Goal: Task Accomplishment & Management: Manage account settings

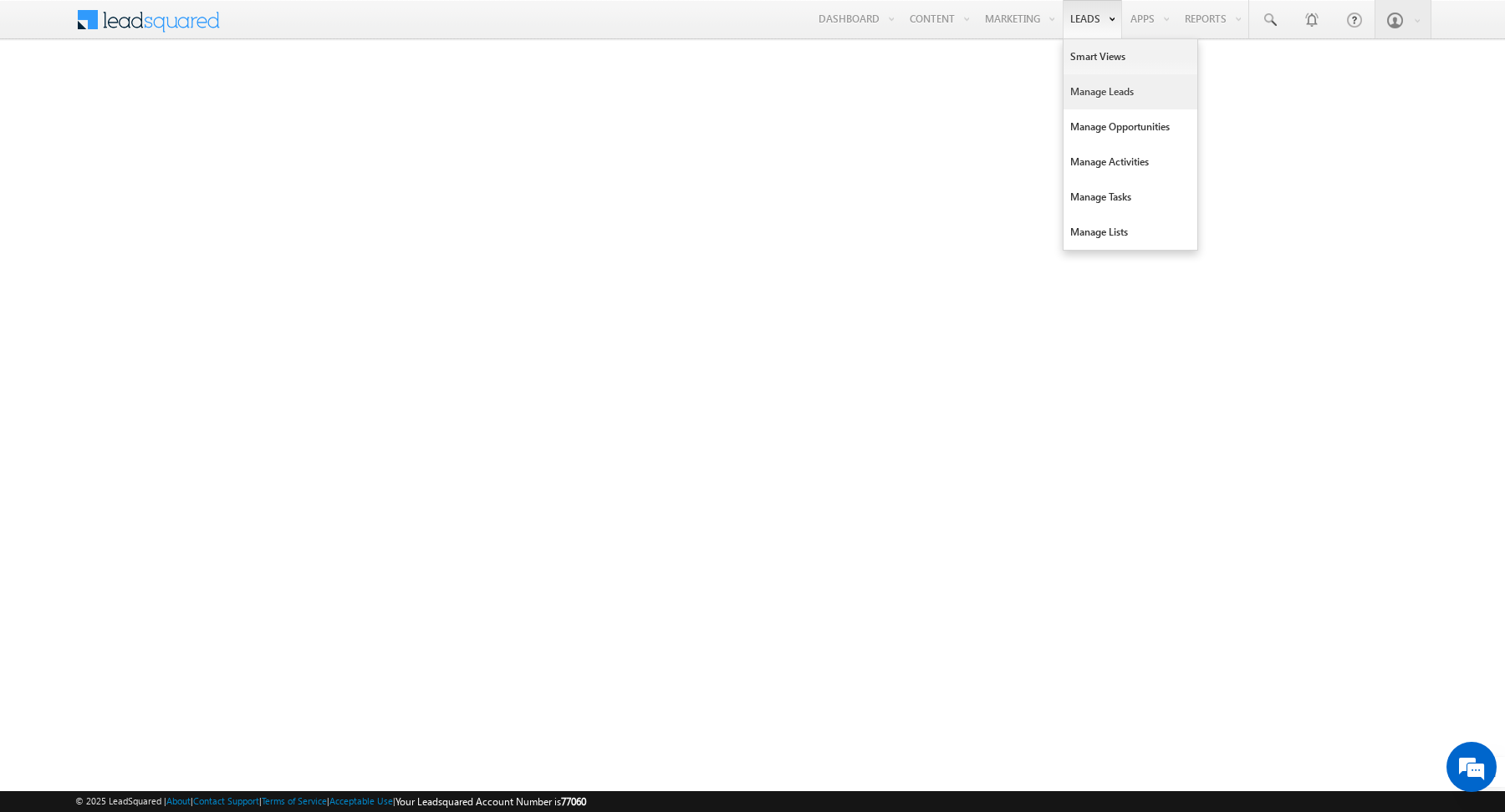
click at [1099, 91] on link "Manage Leads" at bounding box center [1129, 91] width 133 height 35
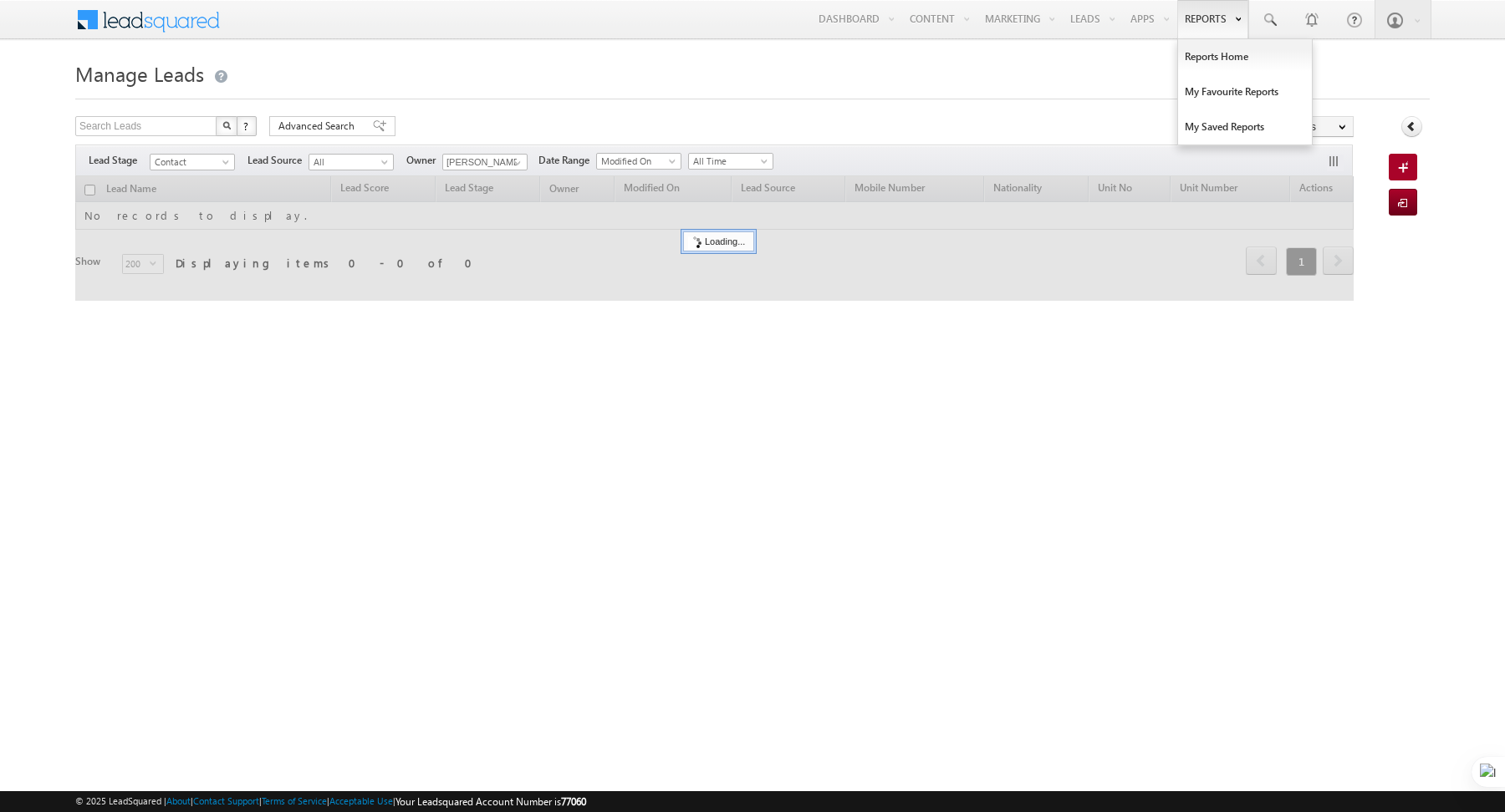
click at [1217, 19] on link "Reports" at bounding box center [1213, 19] width 71 height 38
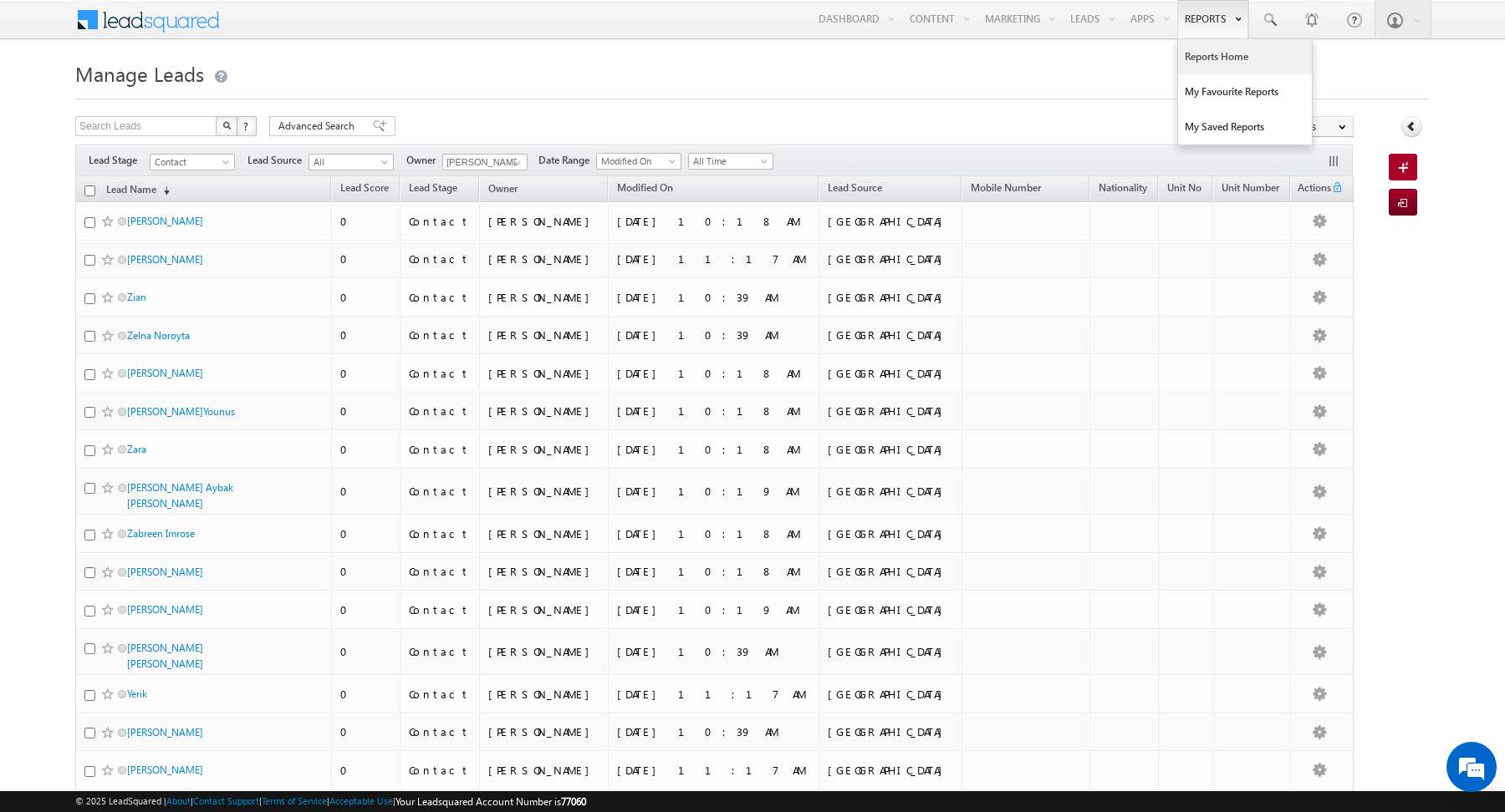
click at [1217, 51] on link "Reports Home" at bounding box center [1244, 57] width 133 height 35
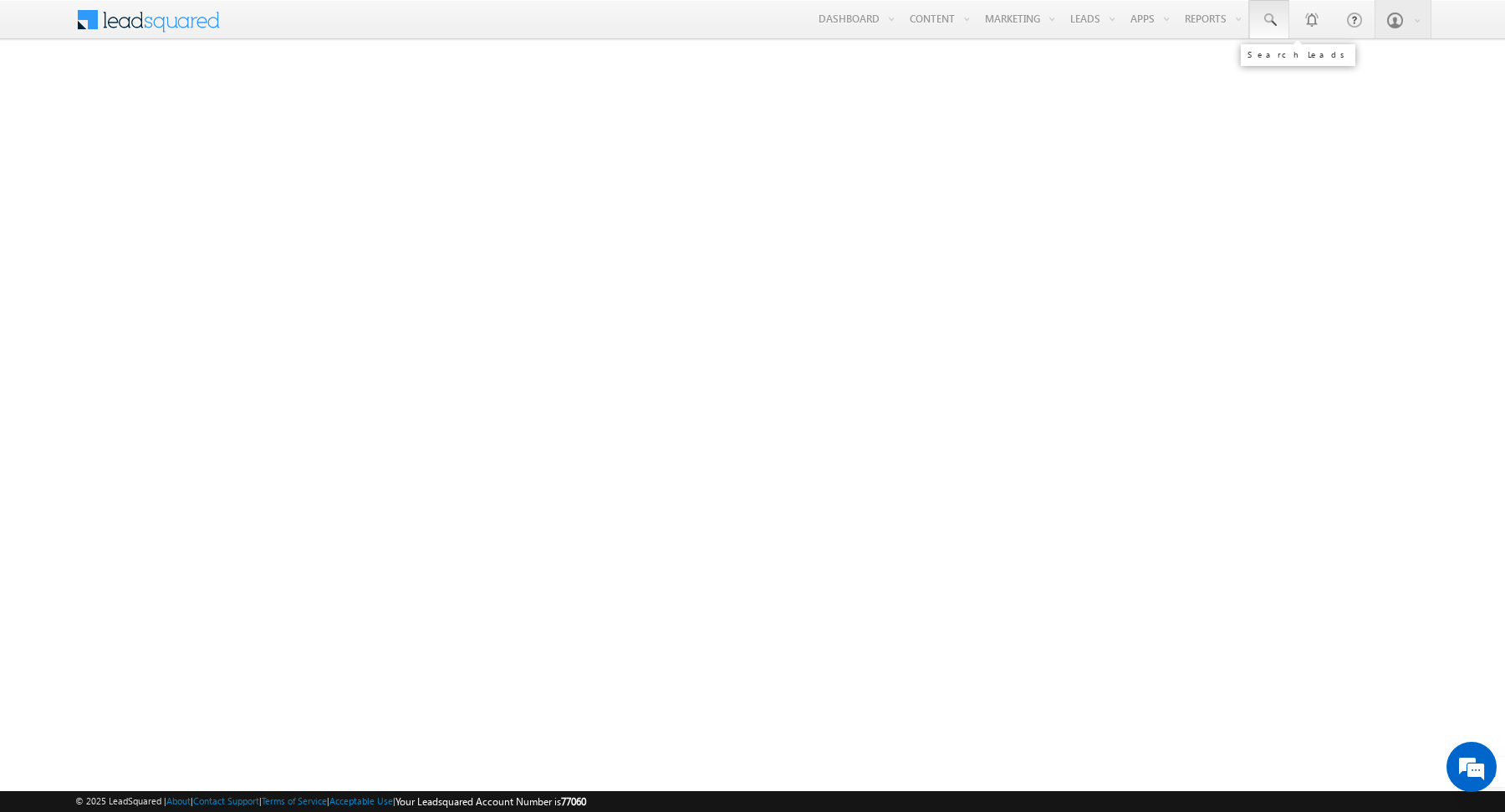
click at [1269, 26] on span at bounding box center [1269, 19] width 17 height 17
click at [1282, 64] on input "text" at bounding box center [1376, 64] width 227 height 20
click at [1275, 64] on input "055867350" at bounding box center [1376, 64] width 227 height 20
type input "55867350"
click at [1346, 72] on input "55867350" at bounding box center [1376, 64] width 227 height 20
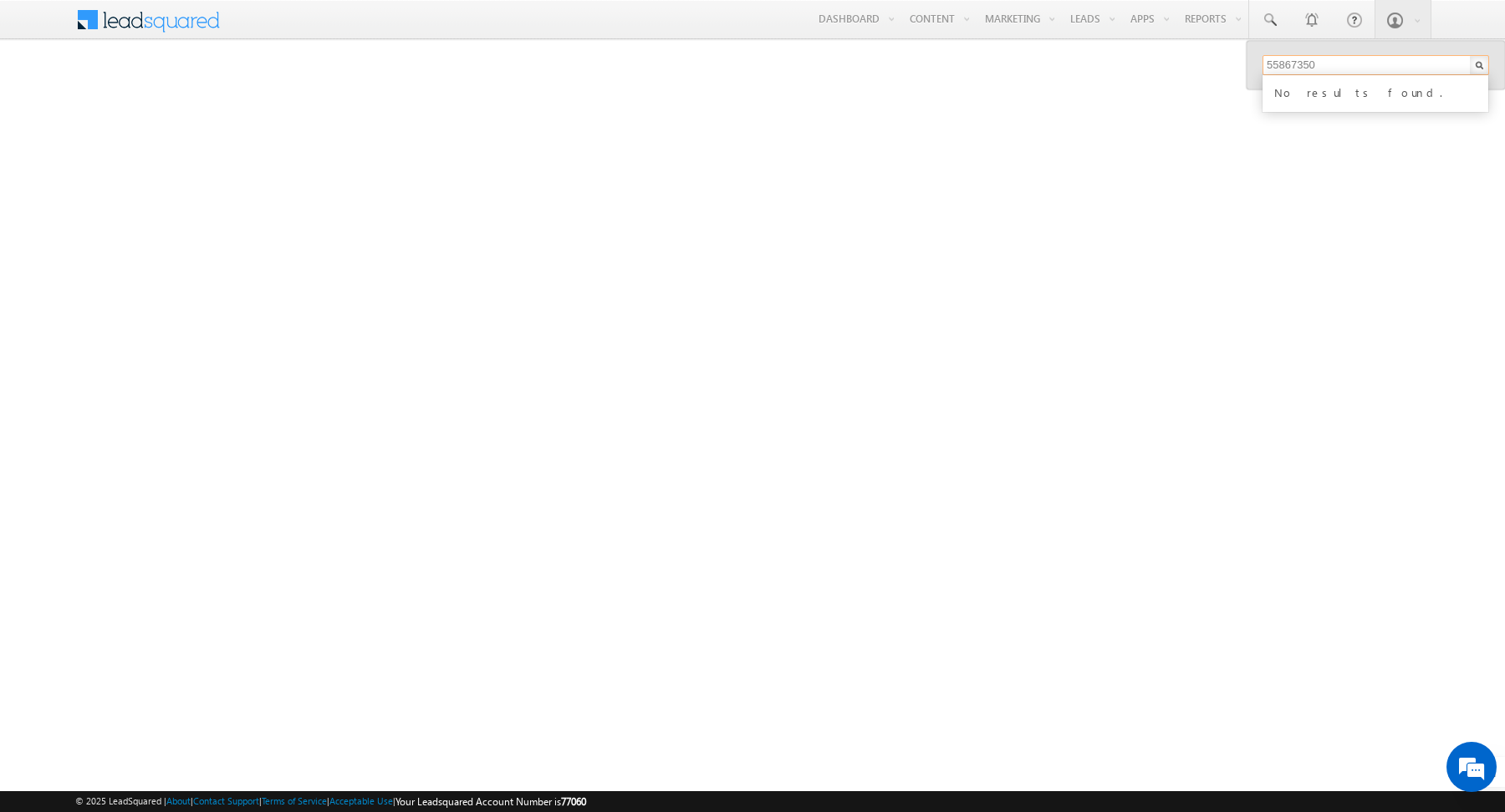
click at [1316, 70] on input "55867350" at bounding box center [1376, 64] width 227 height 20
type input "myredmarks@hotmail.com"
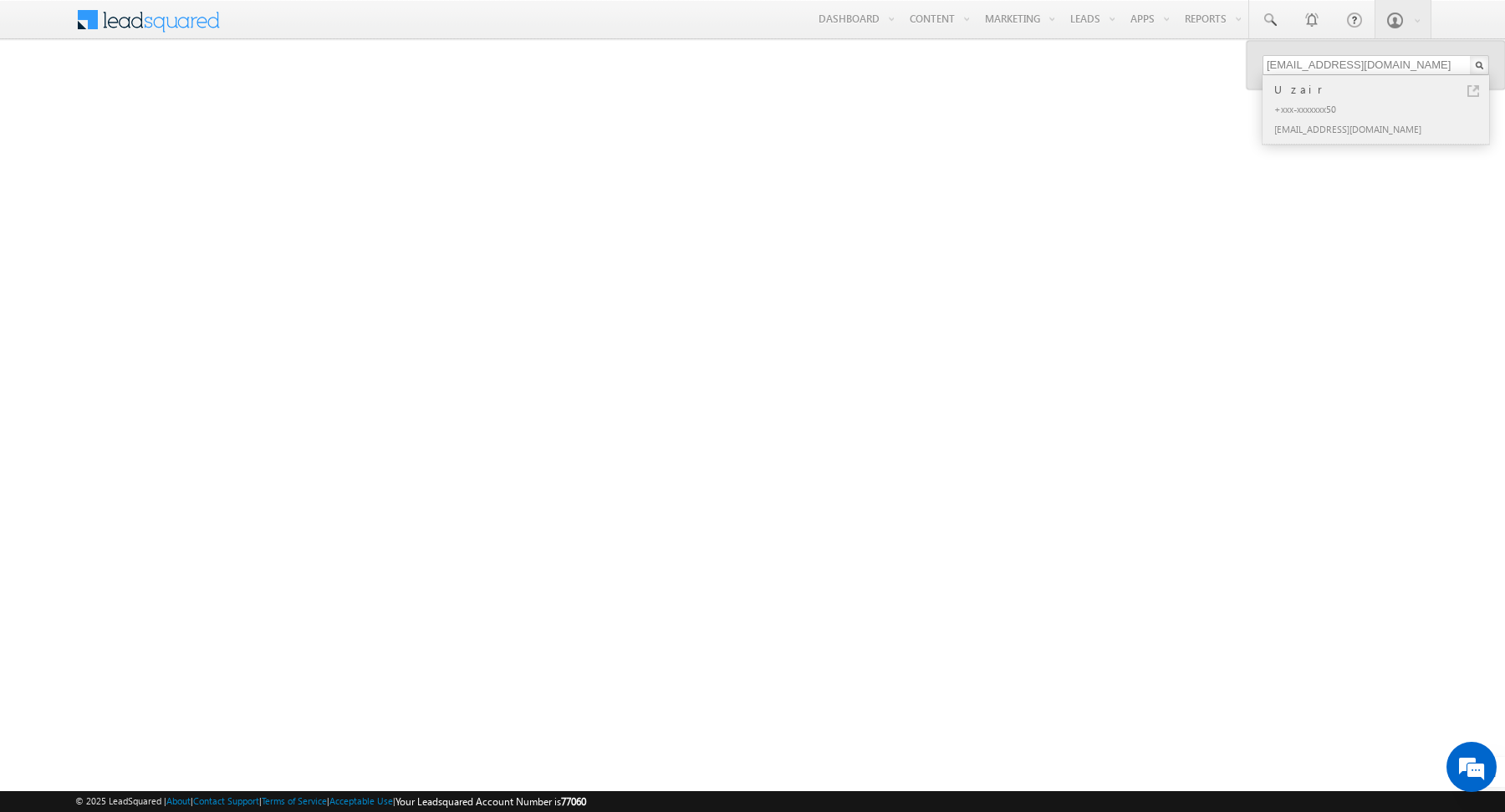
click at [1481, 89] on div "Uzair" at bounding box center [1382, 89] width 224 height 18
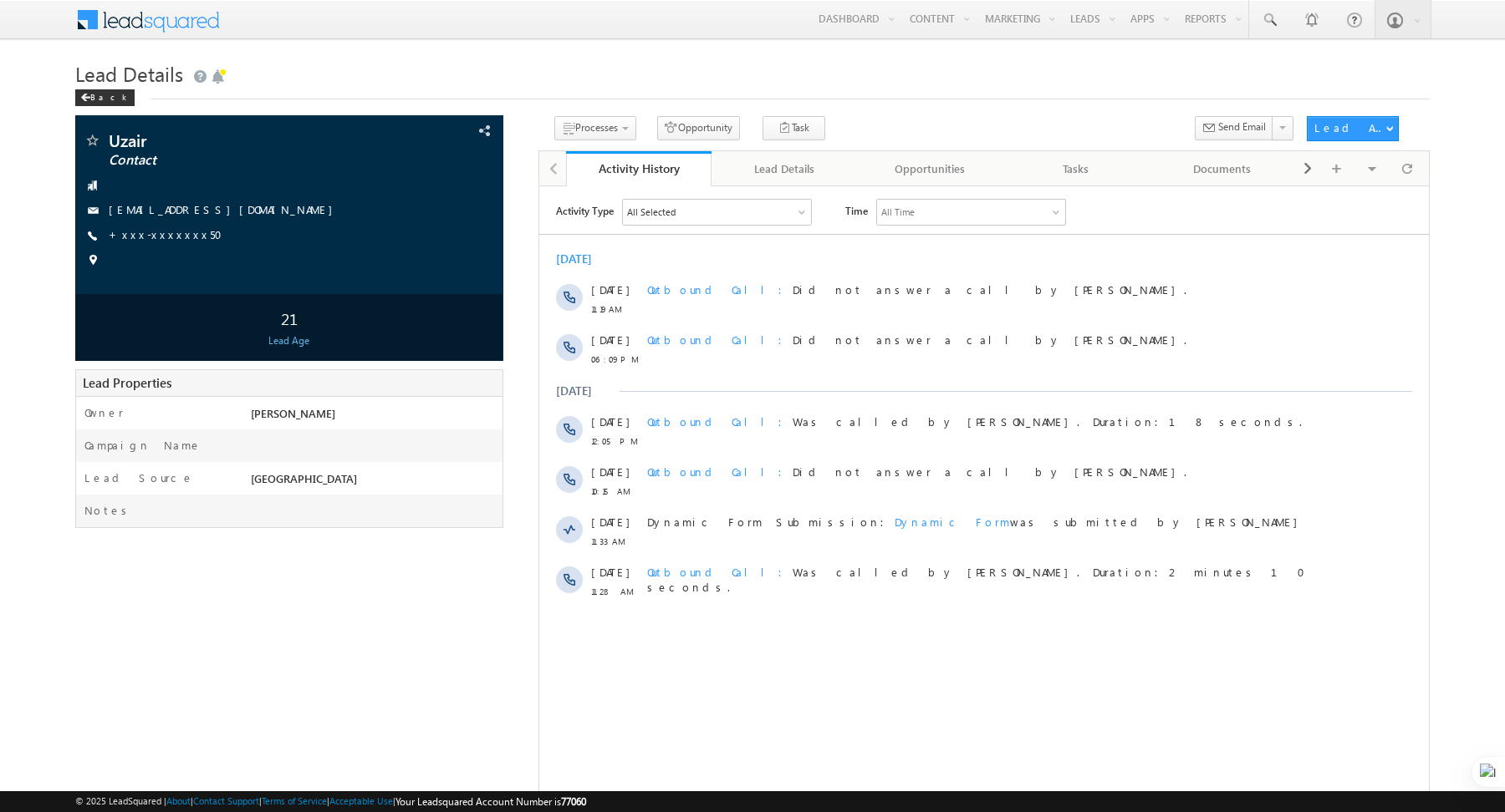
click at [291, 71] on h1 "Lead Details" at bounding box center [752, 71] width 1354 height 32
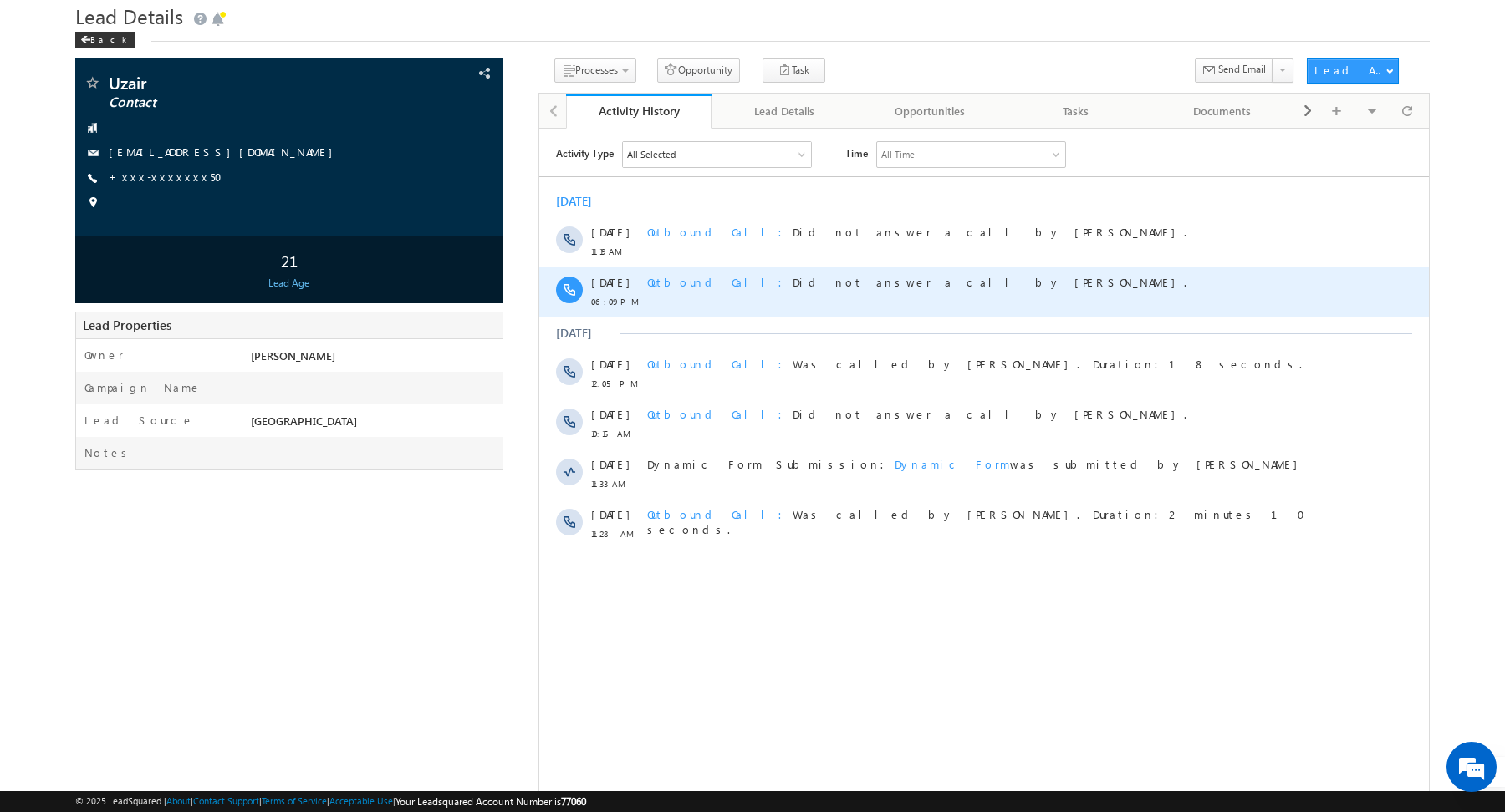
scroll to position [52, 0]
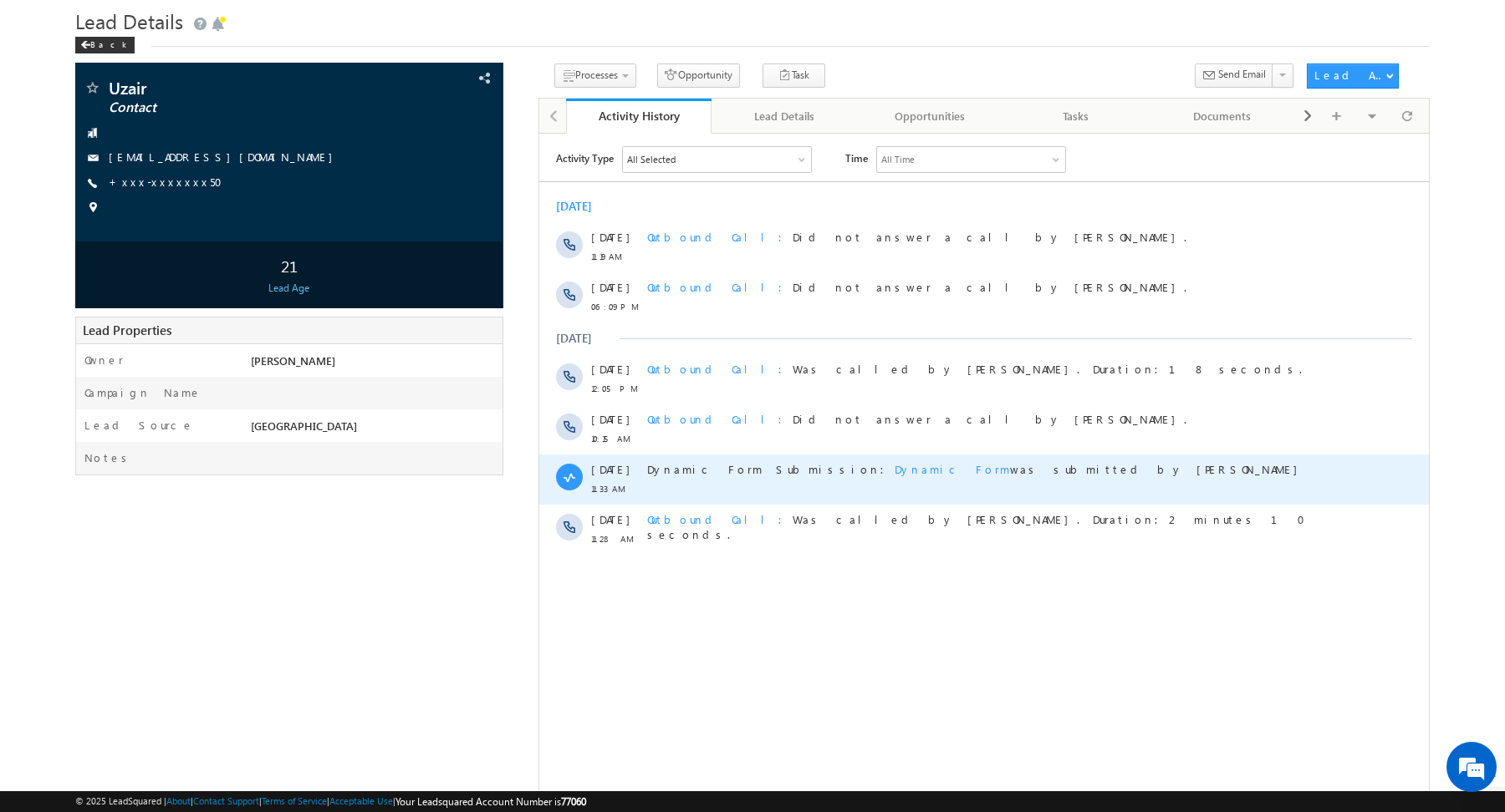
click at [894, 469] on span "Dynamic Form" at bounding box center [952, 469] width 115 height 14
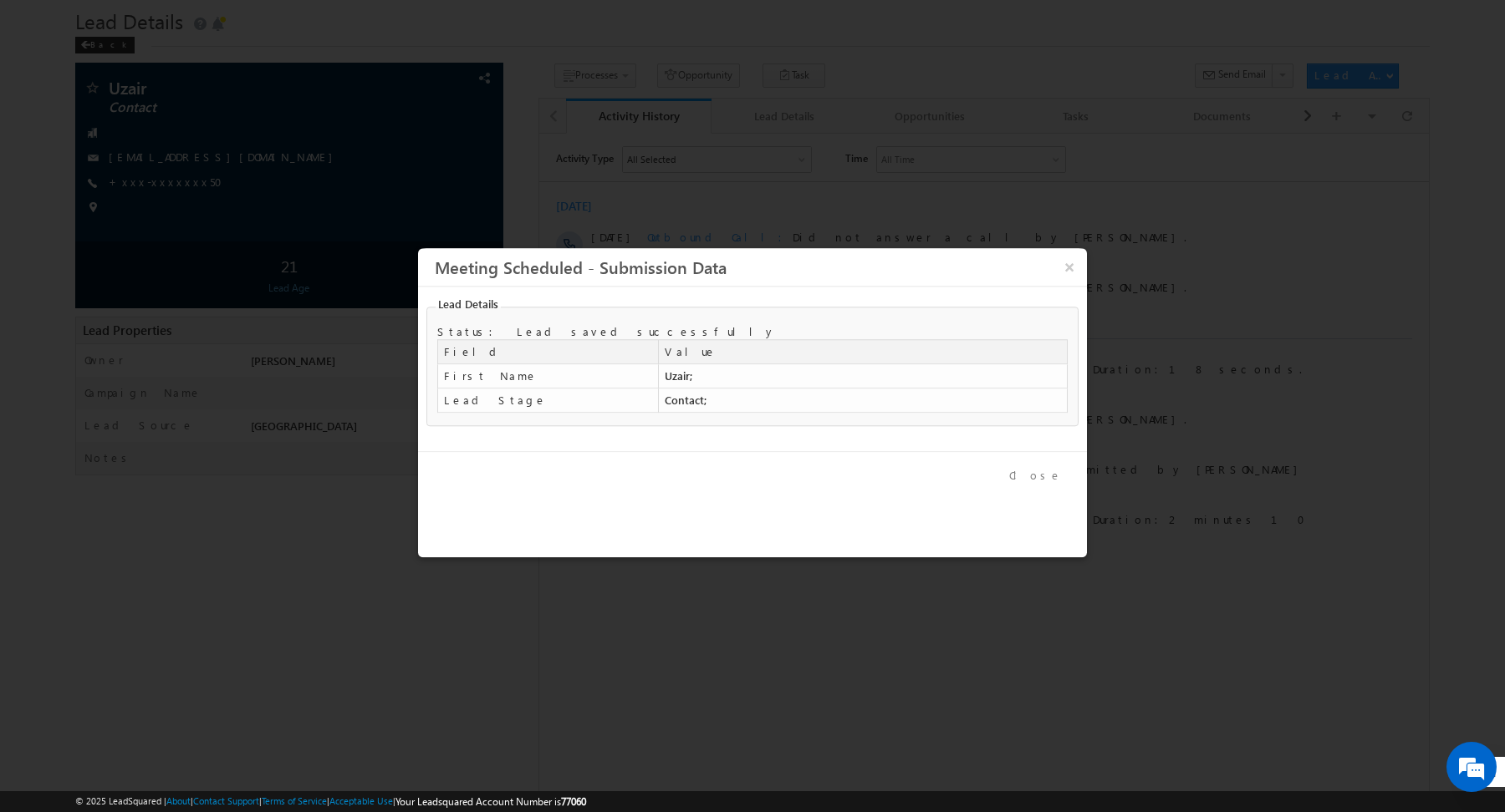
click at [1054, 470] on button "Close" at bounding box center [1035, 476] width 78 height 24
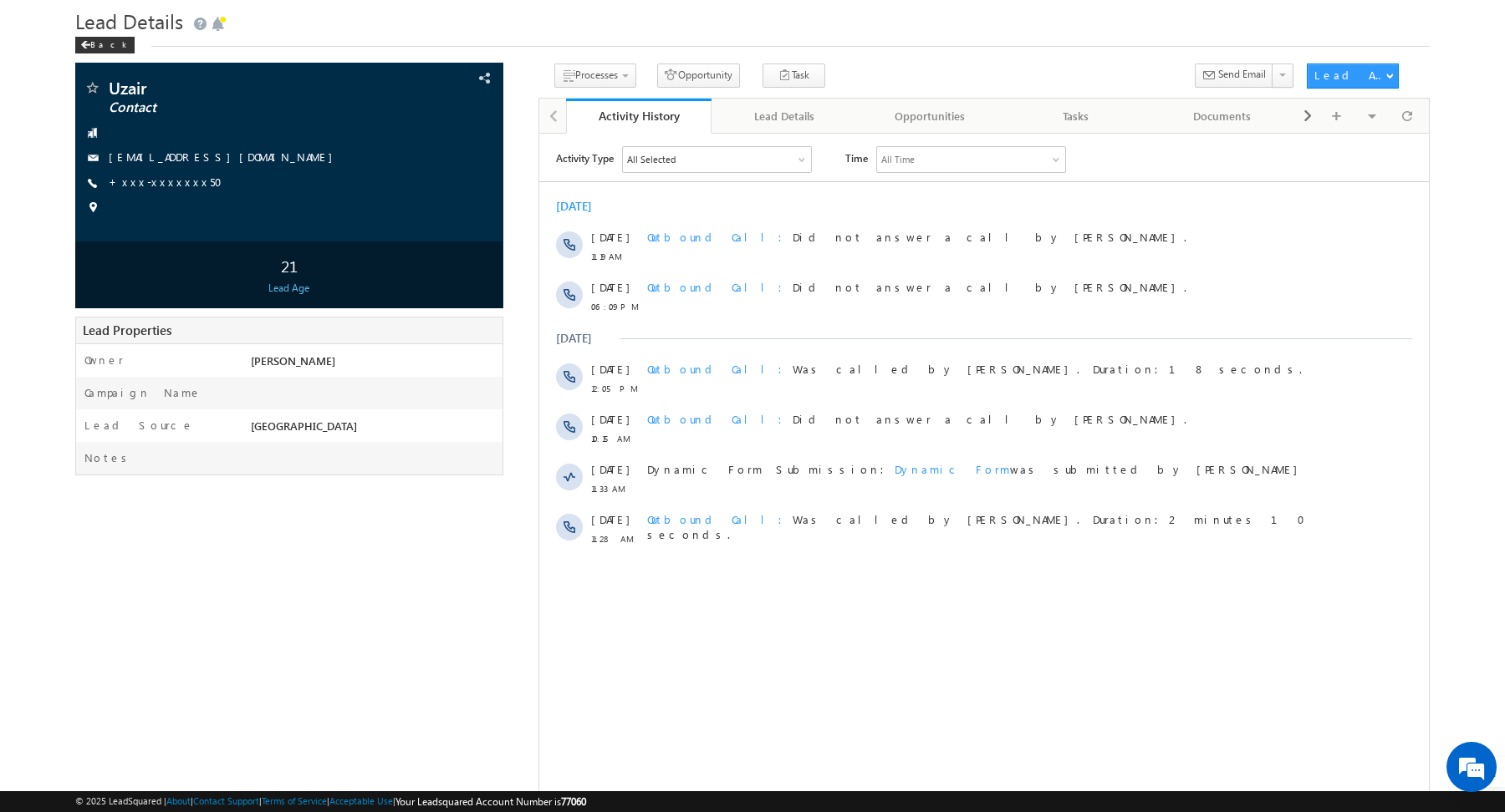
scroll to position [0, 0]
click at [1367, 116] on link "Change Owner" at bounding box center [1368, 122] width 122 height 20
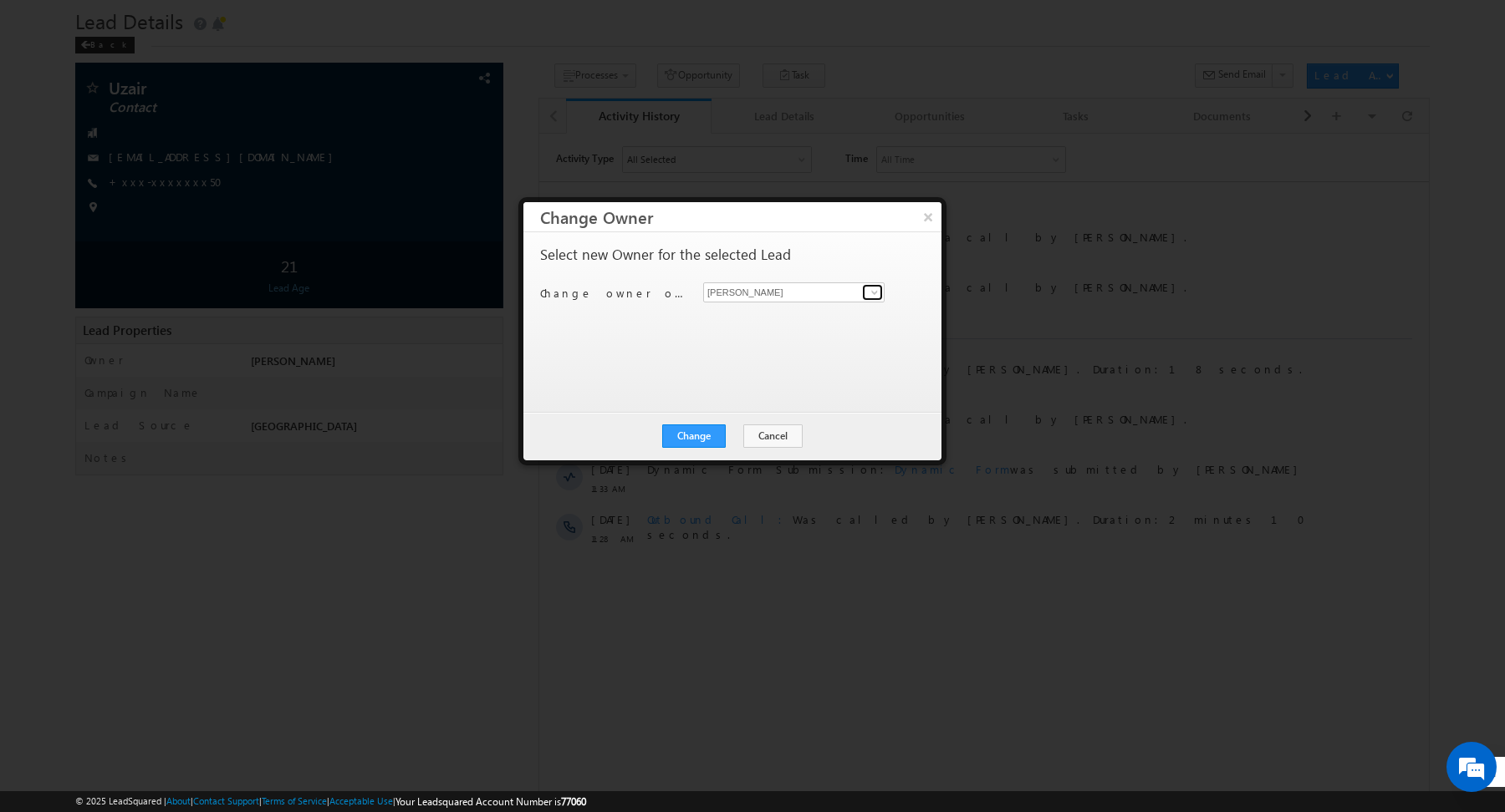
click at [877, 294] on span at bounding box center [874, 292] width 13 height 13
click at [785, 314] on link "Manpreet Singh manpreet.singh@indglobal.ae" at bounding box center [794, 317] width 181 height 31
type input "[PERSON_NAME]"
click at [620, 376] on div "Select new Owner for the selected Lead Change owner of 1 lead to Abhishekkumar …" at bounding box center [730, 314] width 381 height 133
click at [703, 436] on button "Change" at bounding box center [694, 436] width 64 height 24
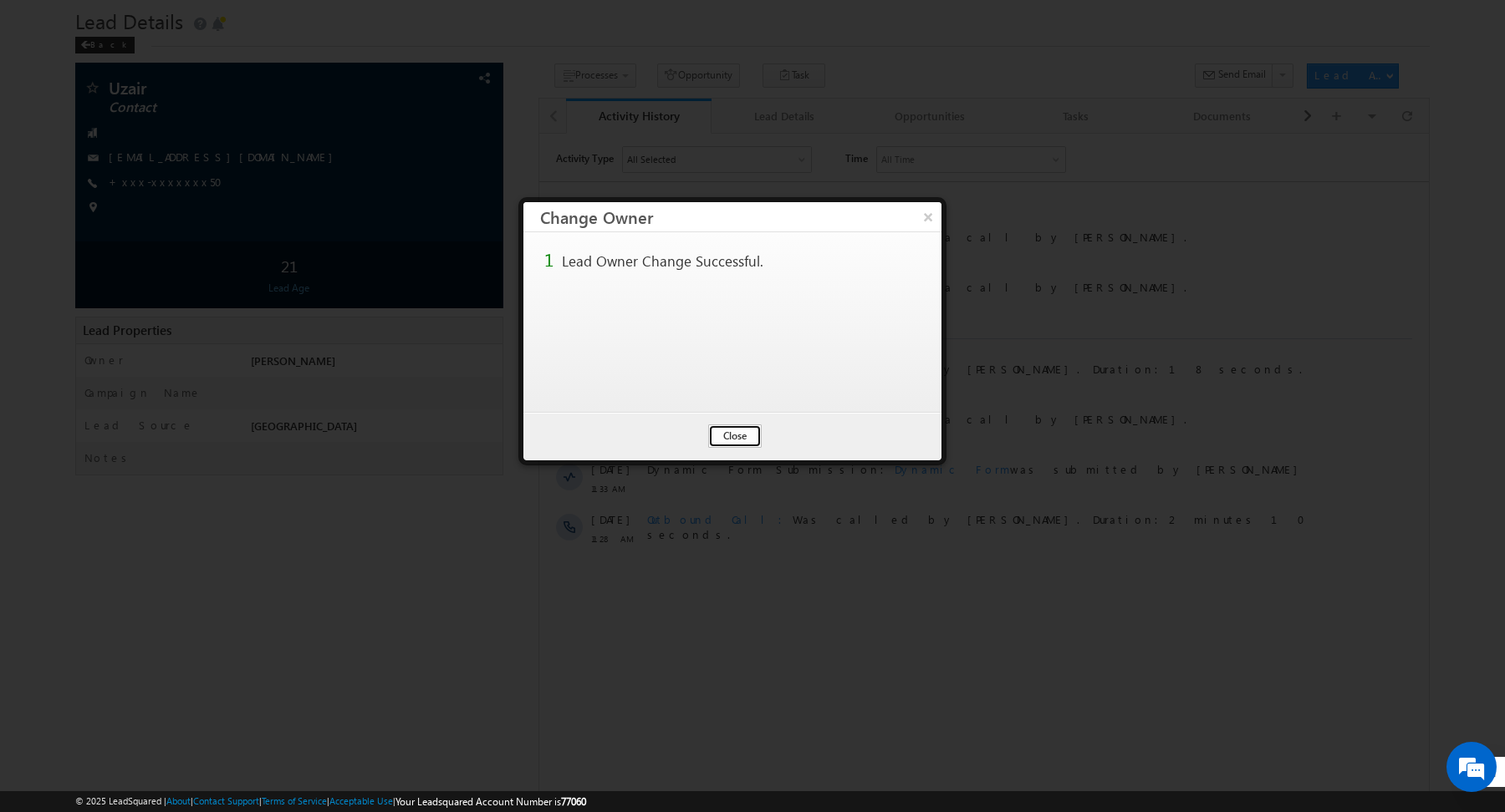
click at [736, 439] on button "Close" at bounding box center [735, 436] width 53 height 24
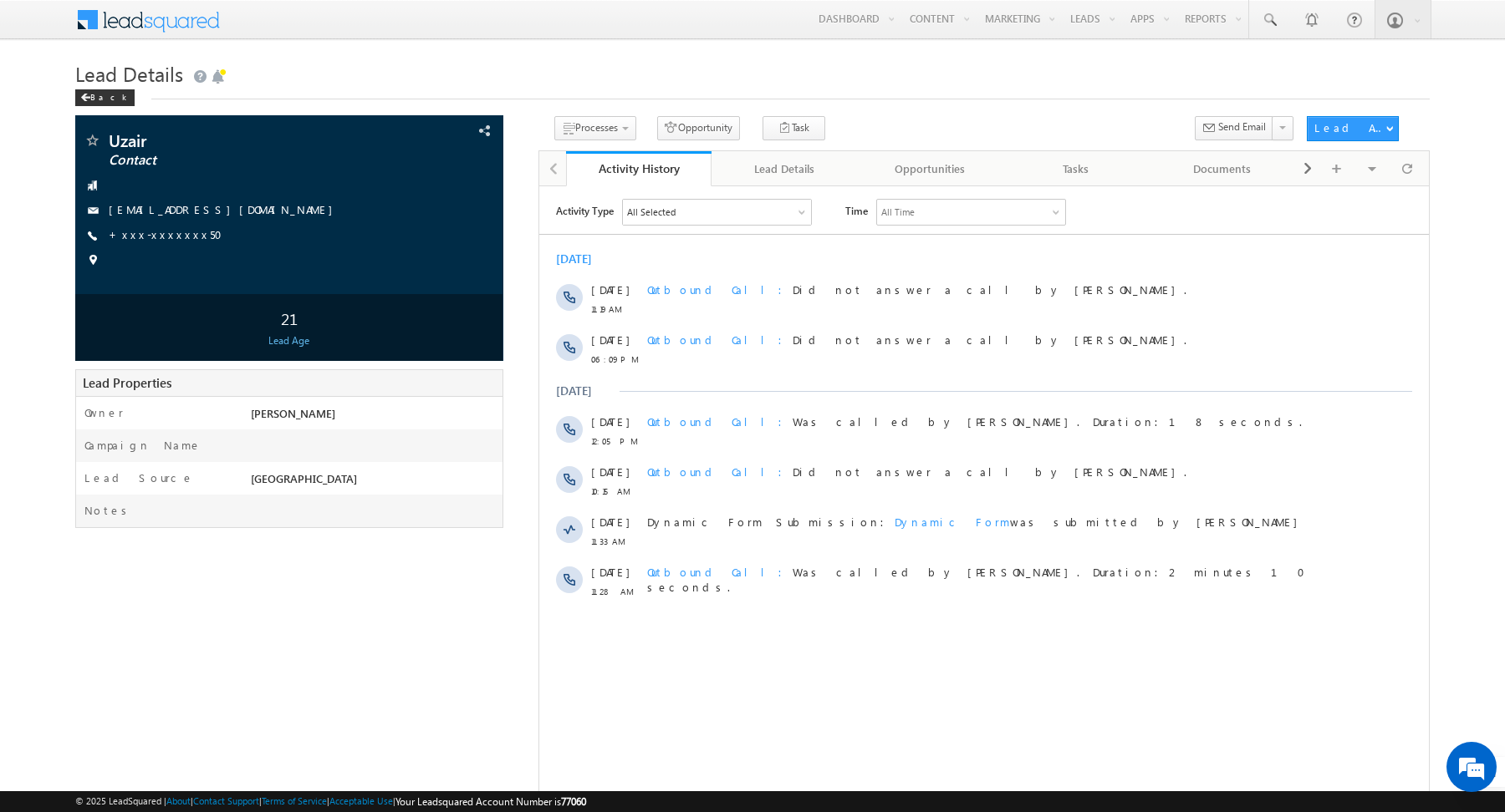
click at [546, 40] on div "Menu [PERSON_NAME] abhis hek.s ingh@ indgl [PERSON_NAME]. ae indgl [PERSON_NAME…" at bounding box center [752, 20] width 1354 height 41
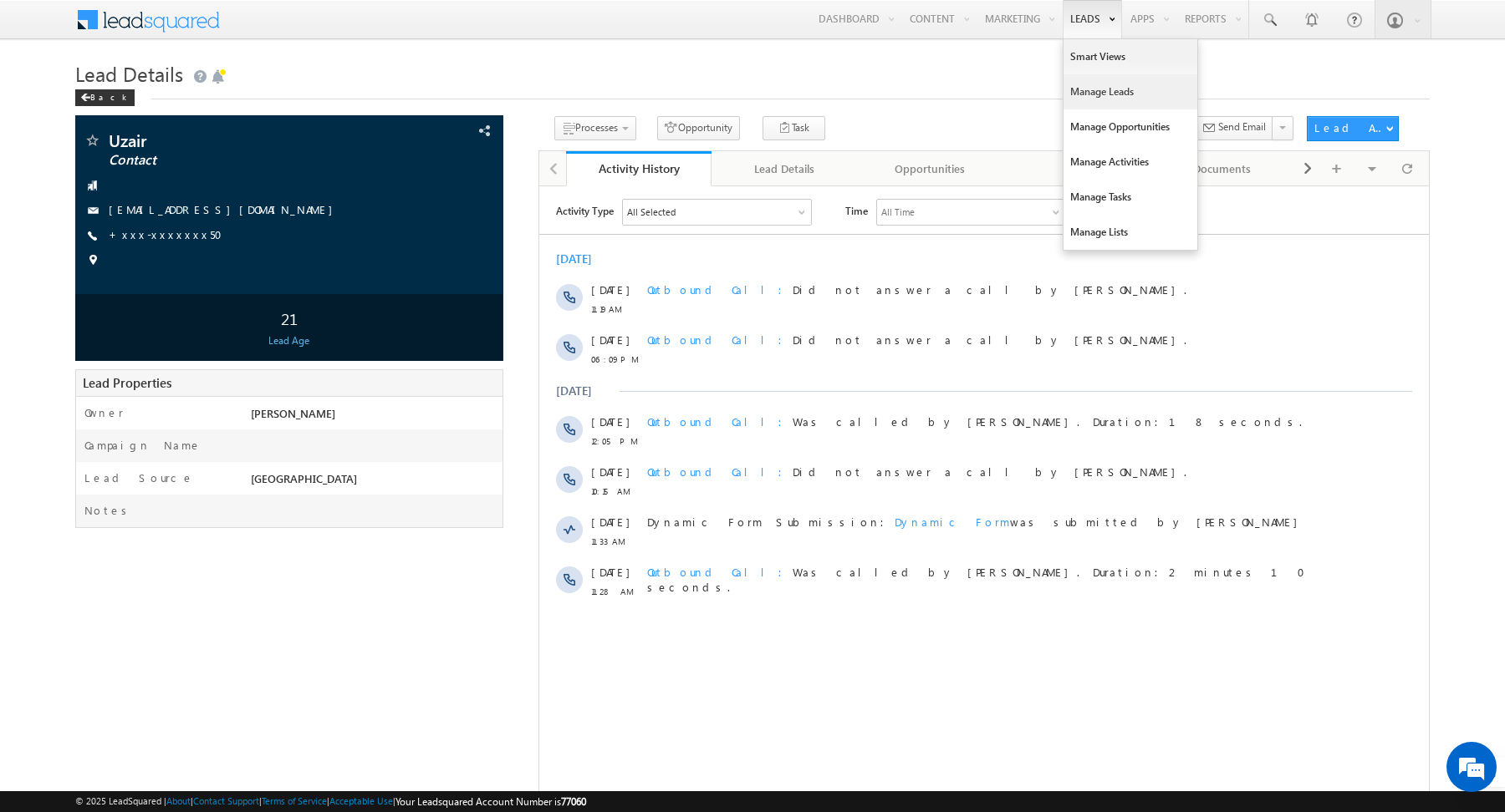
click at [1085, 90] on link "Manage Leads" at bounding box center [1129, 91] width 133 height 35
